Goal: Task Accomplishment & Management: Use online tool/utility

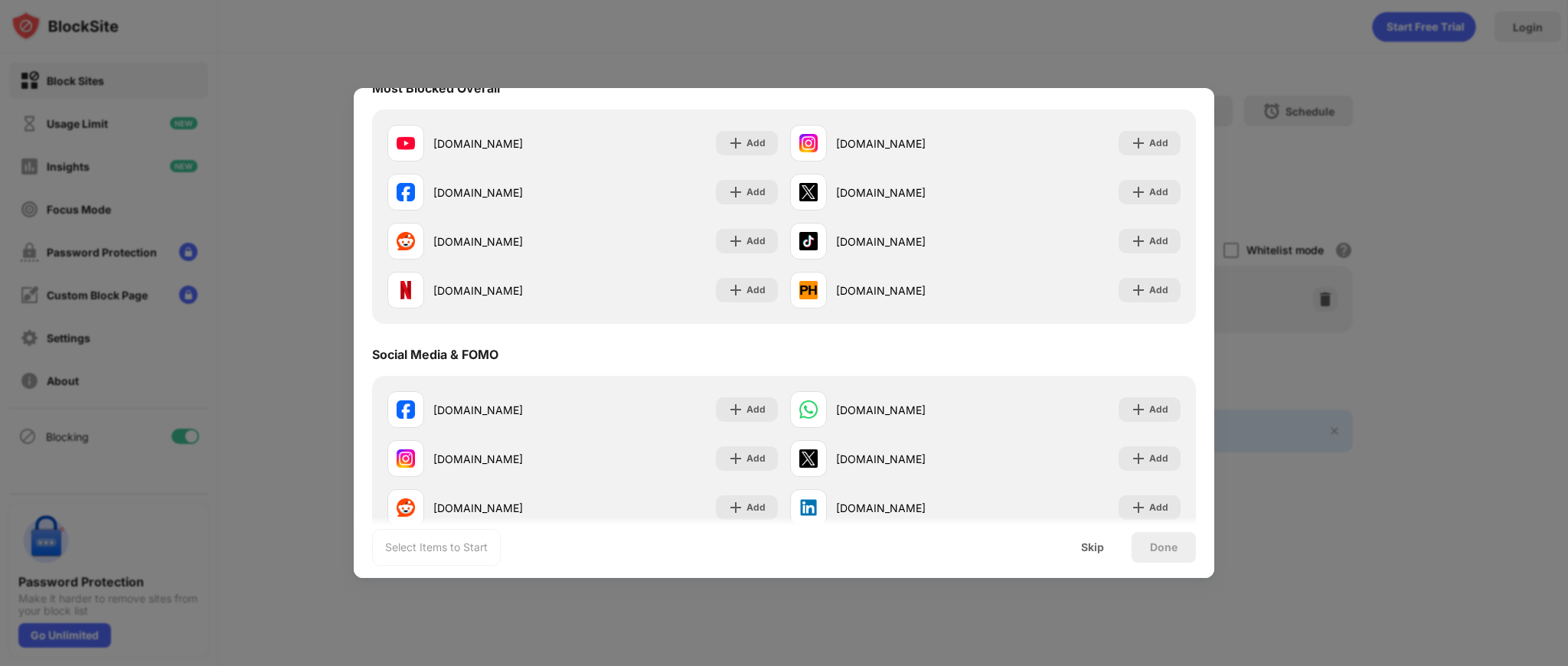
scroll to position [368, 0]
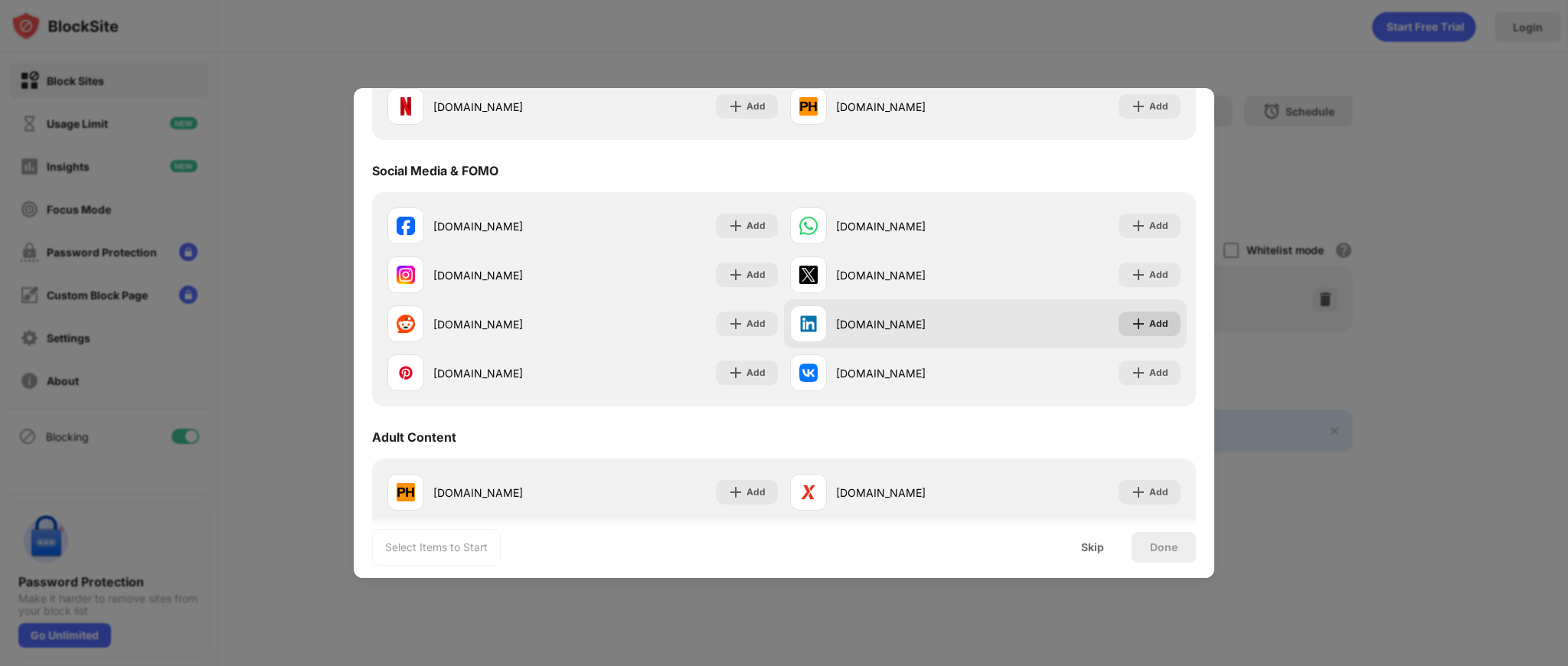
click at [1147, 322] on div "Add" at bounding box center [1150, 324] width 62 height 25
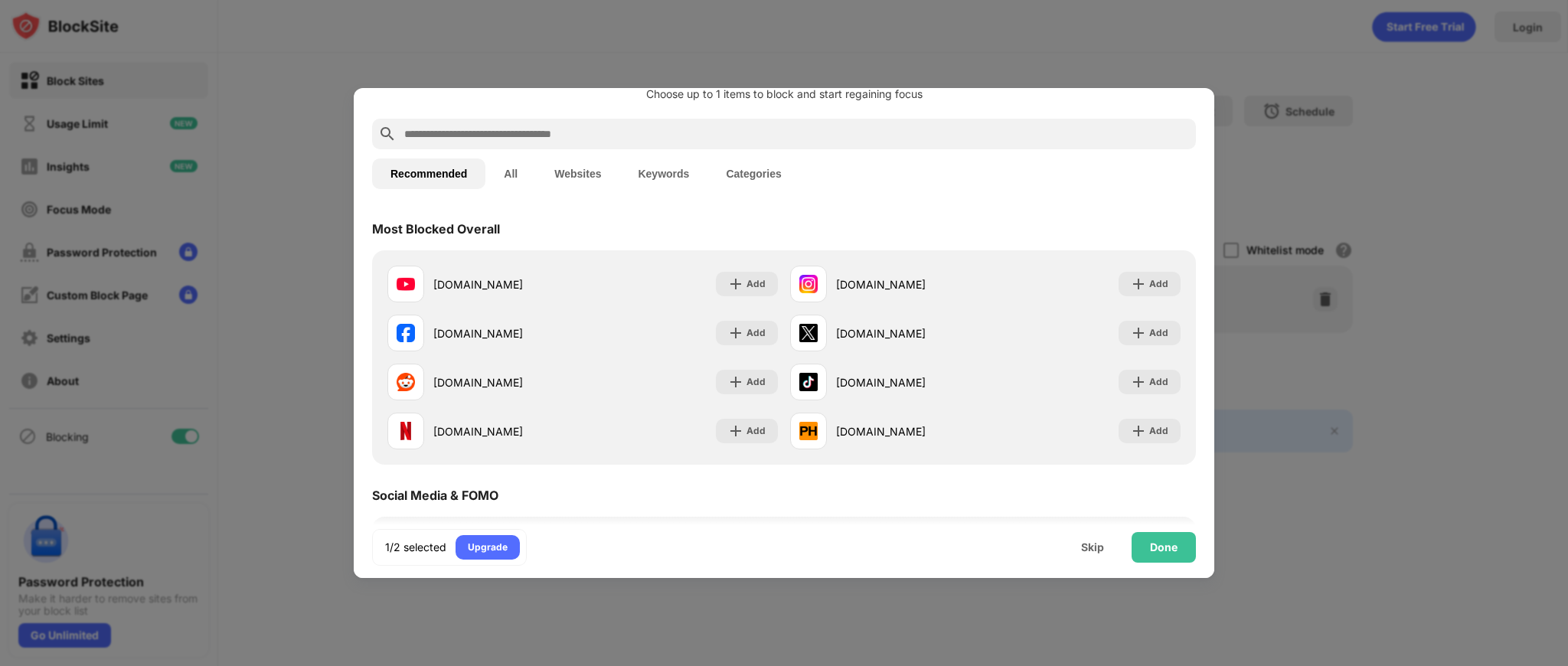
scroll to position [227, 0]
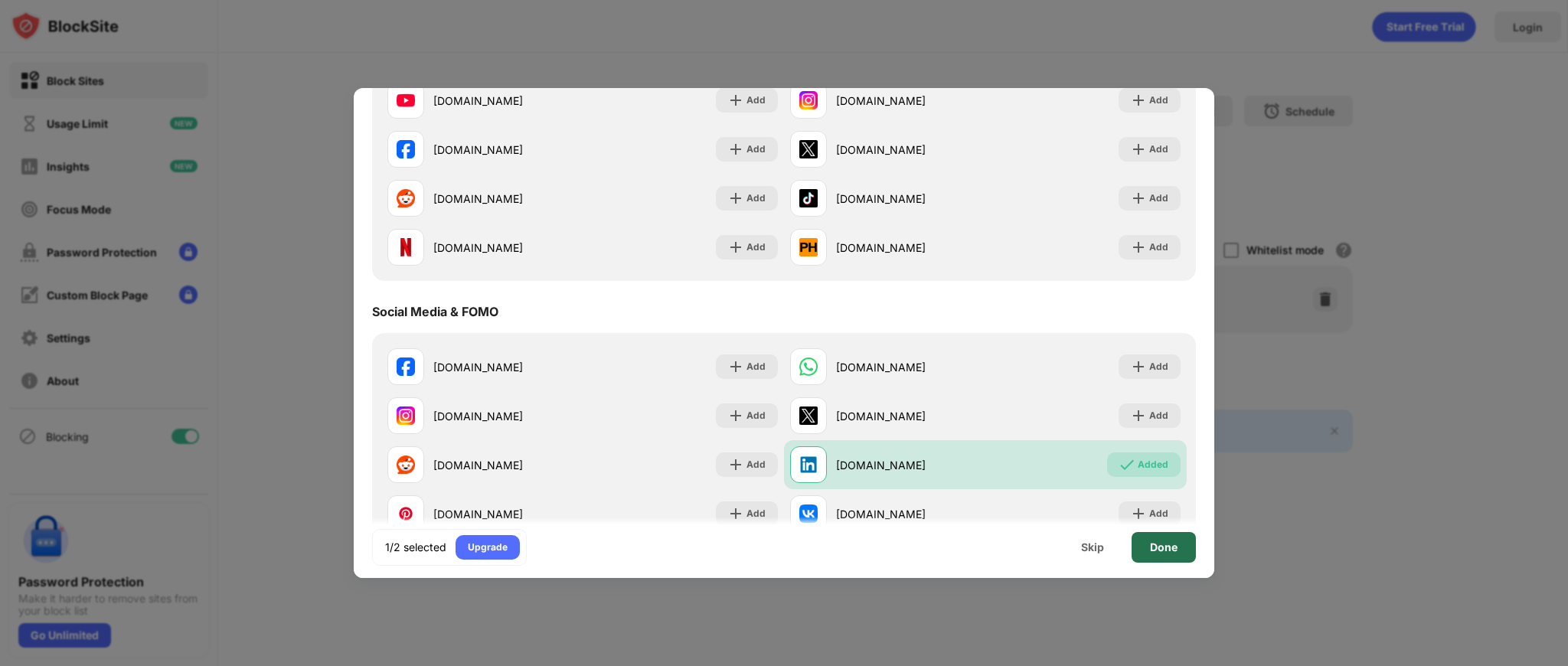
click at [1152, 553] on div "Done" at bounding box center [1163, 547] width 27 height 12
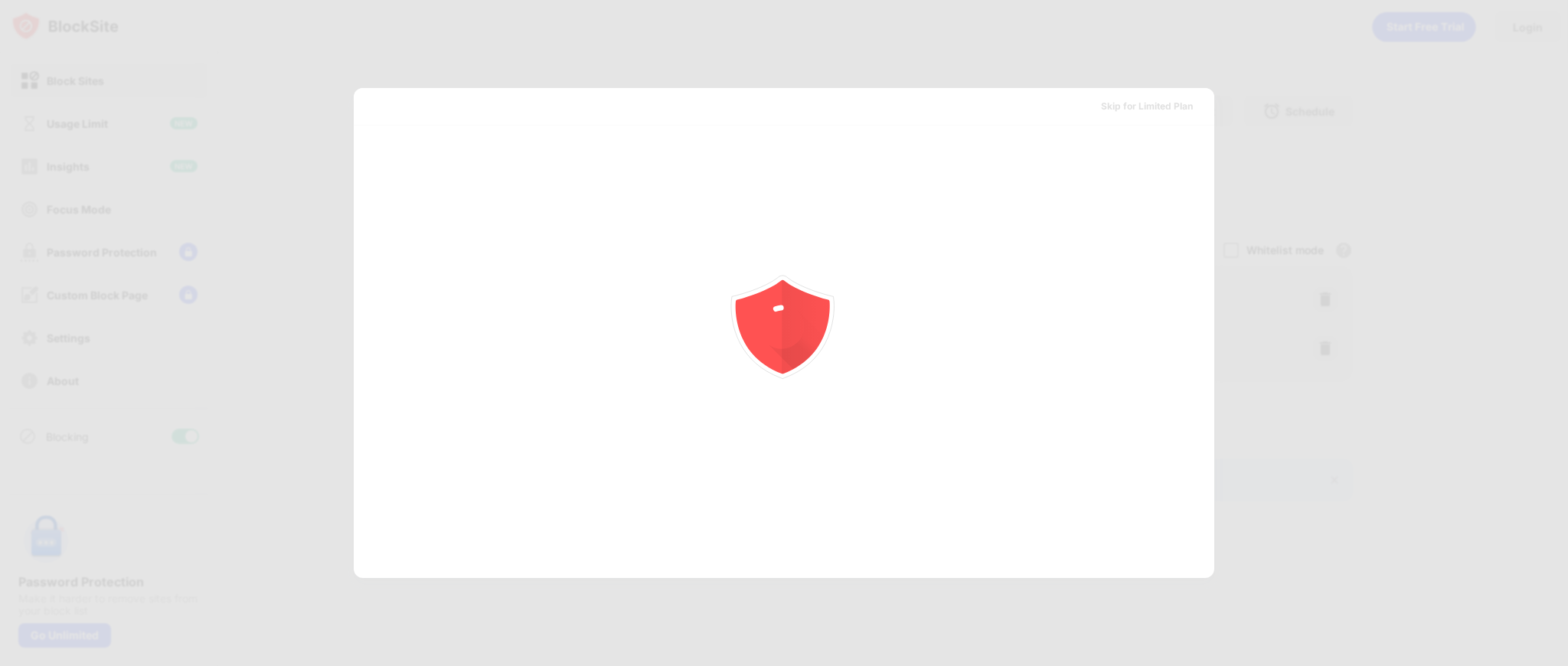
scroll to position [0, 0]
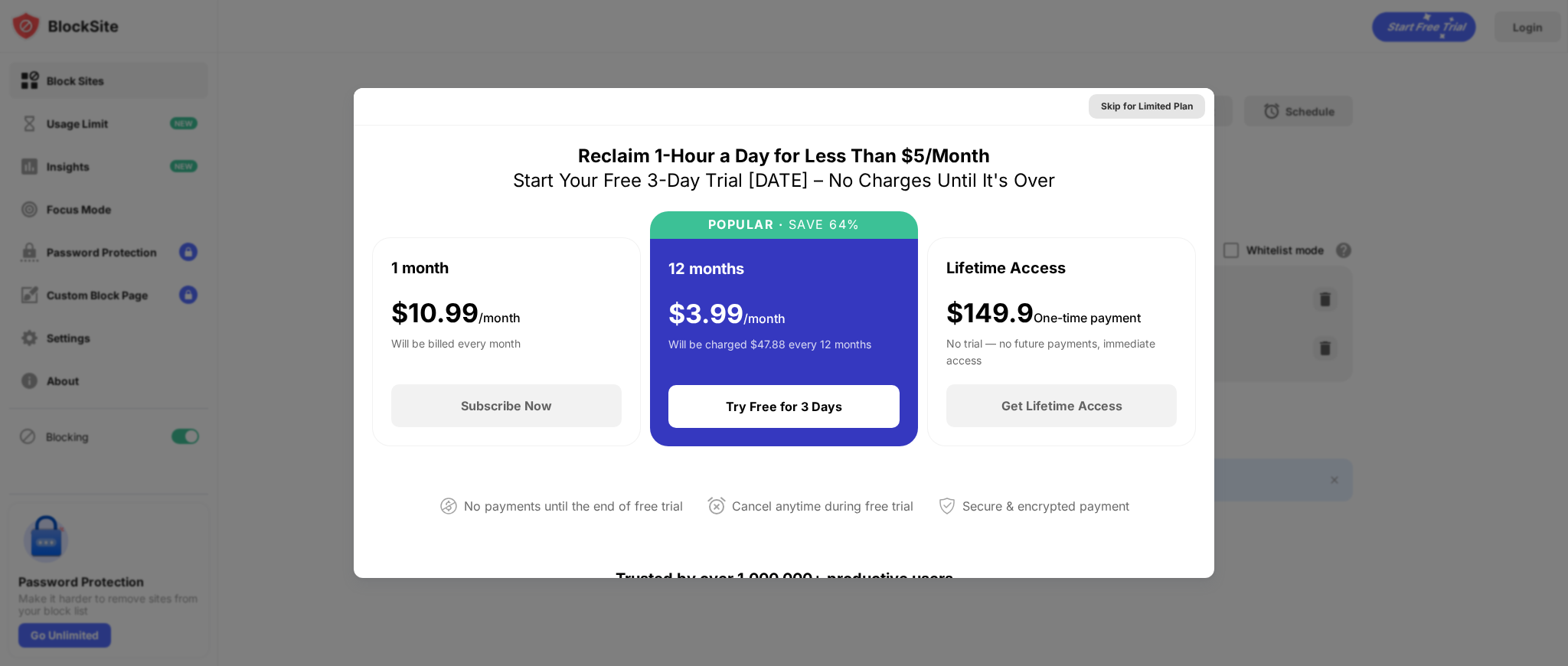
click at [1131, 114] on div "Skip for Limited Plan" at bounding box center [1146, 107] width 116 height 25
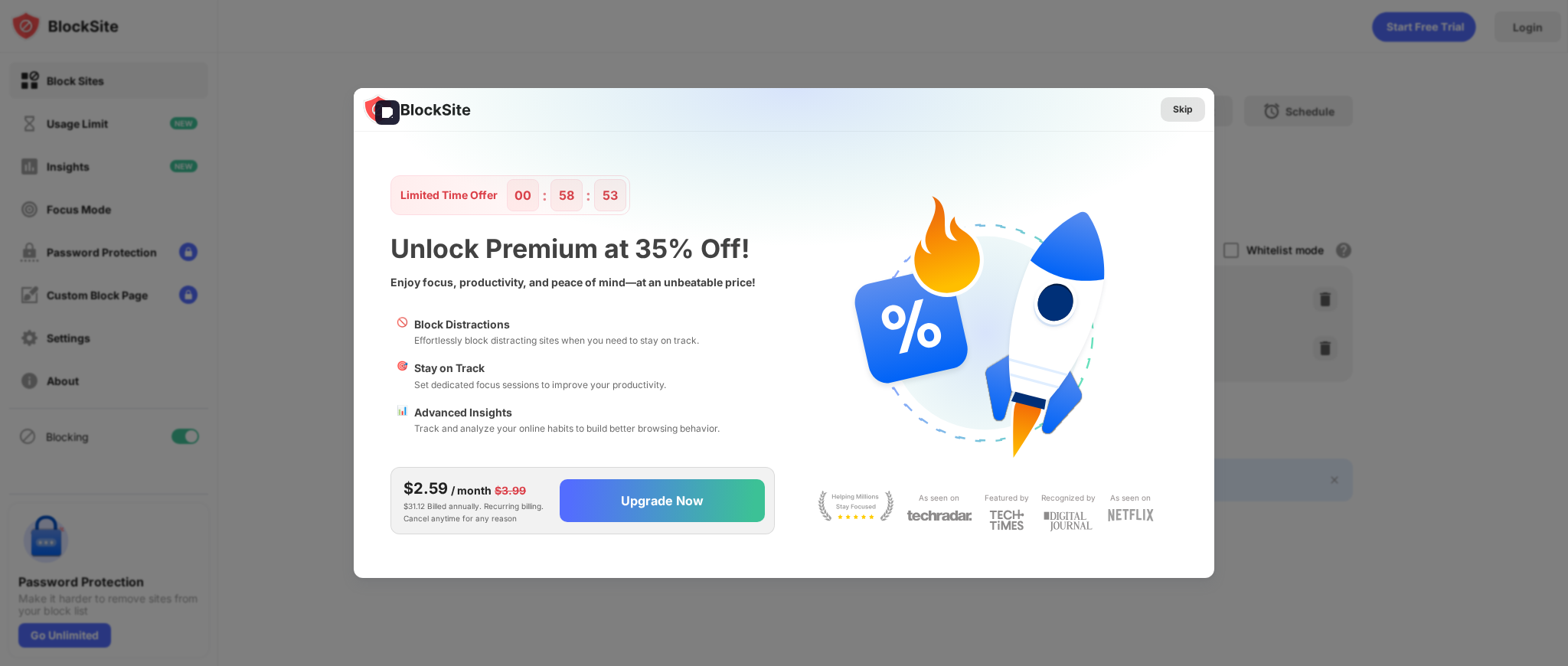
click at [1177, 109] on div "Skip" at bounding box center [1182, 110] width 20 height 15
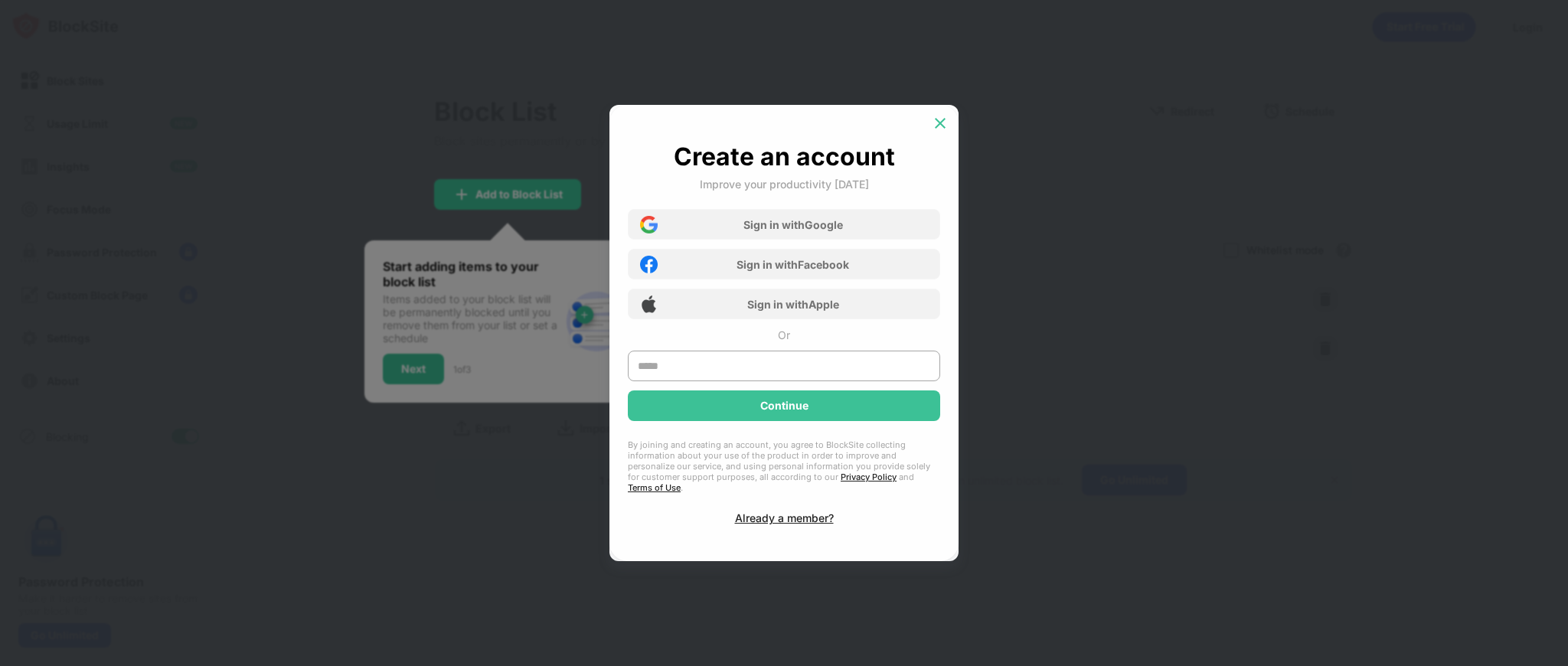
click at [939, 131] on img at bounding box center [940, 123] width 15 height 15
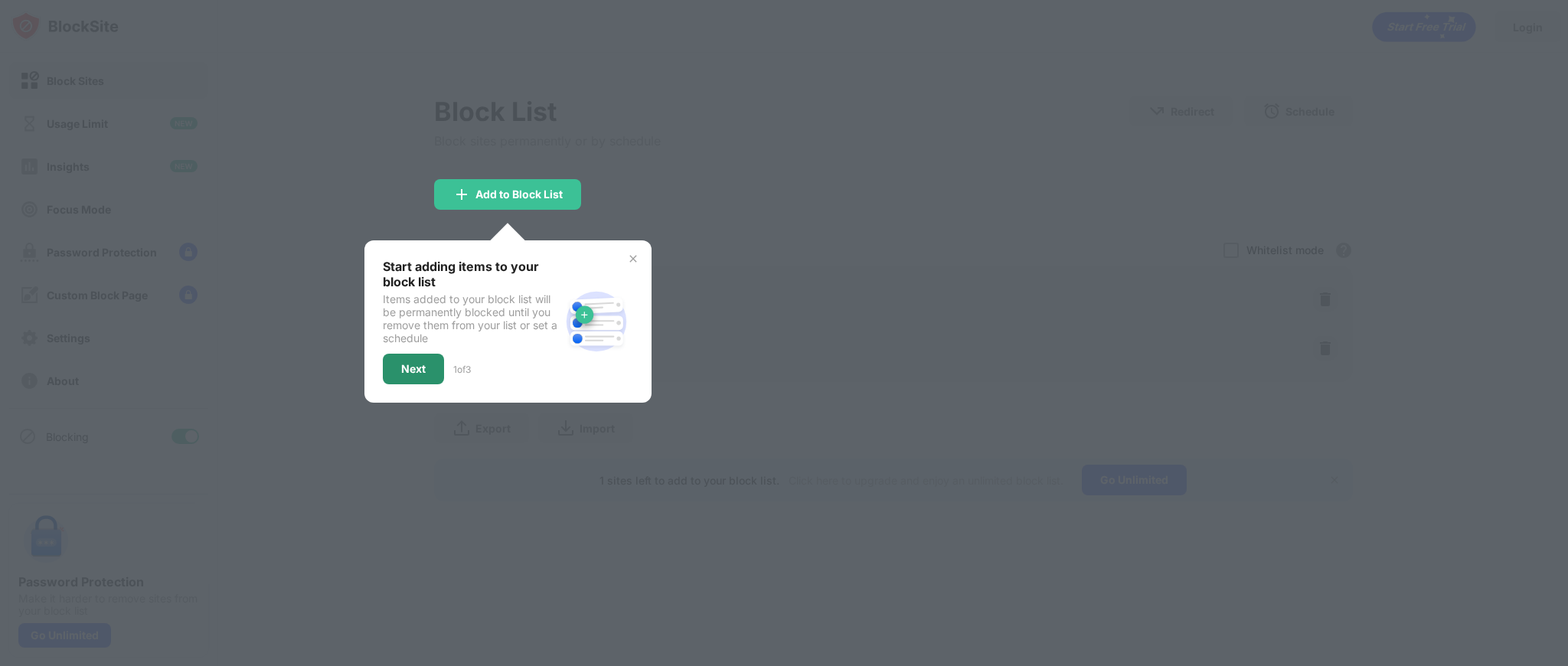
click at [403, 356] on div "Next" at bounding box center [413, 369] width 61 height 30
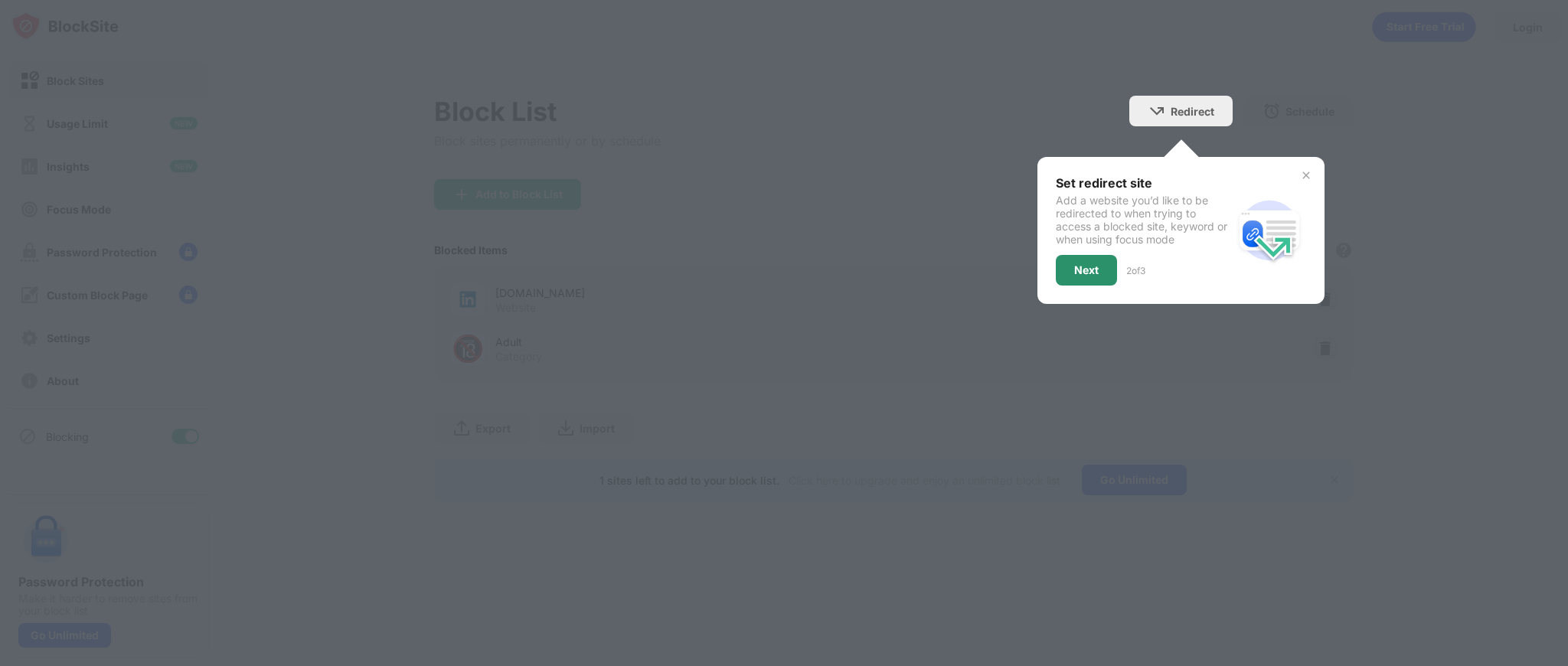
click at [1103, 274] on div "Next" at bounding box center [1086, 271] width 61 height 30
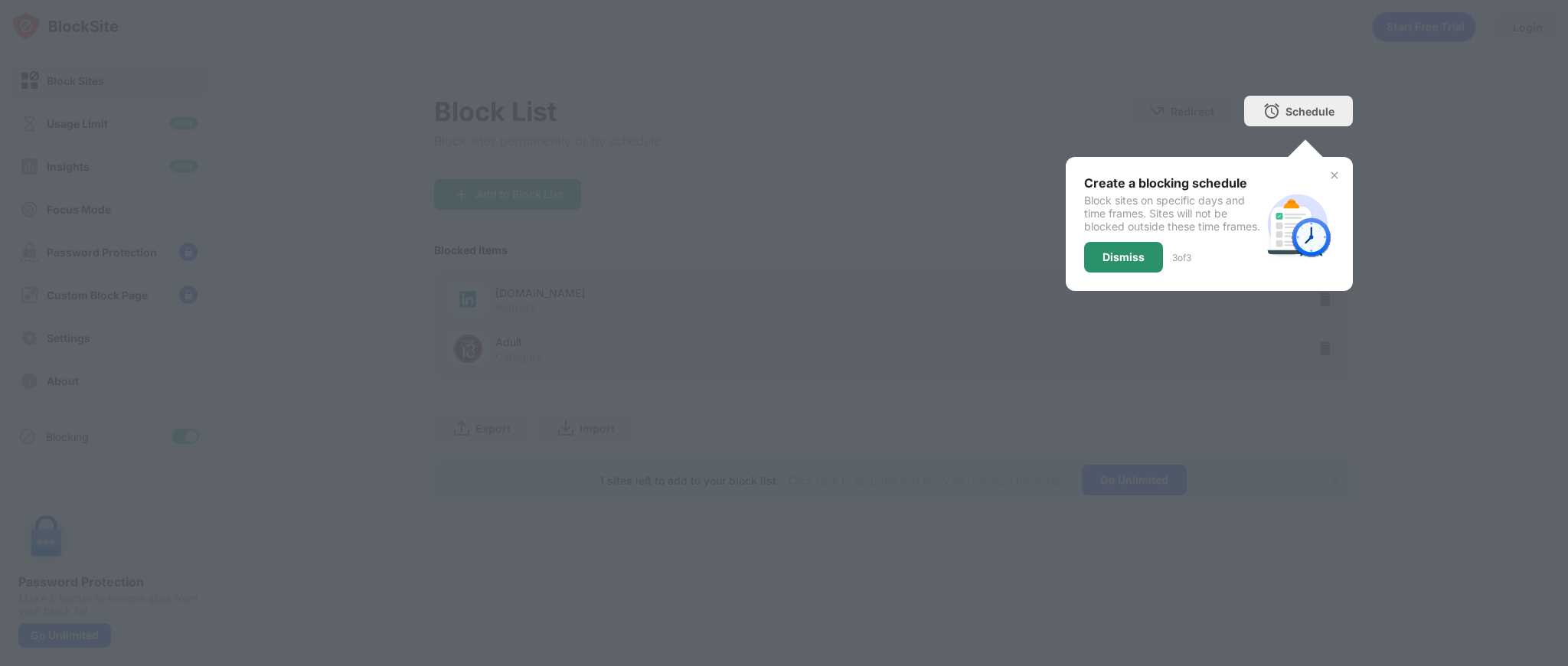
click at [1111, 263] on div "Dismiss" at bounding box center [1124, 257] width 43 height 12
